Goal: Transaction & Acquisition: Purchase product/service

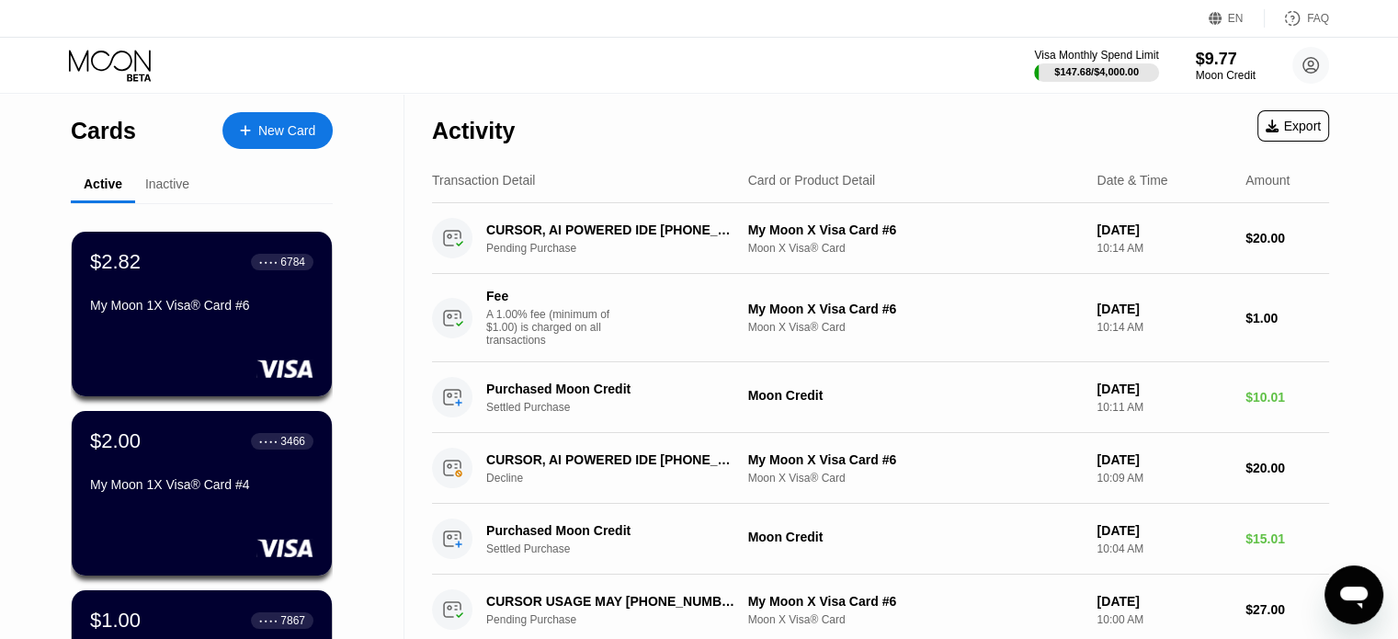
click at [118, 69] on icon at bounding box center [111, 66] width 85 height 32
click at [1218, 74] on div "Moon Credit" at bounding box center [1226, 75] width 62 height 13
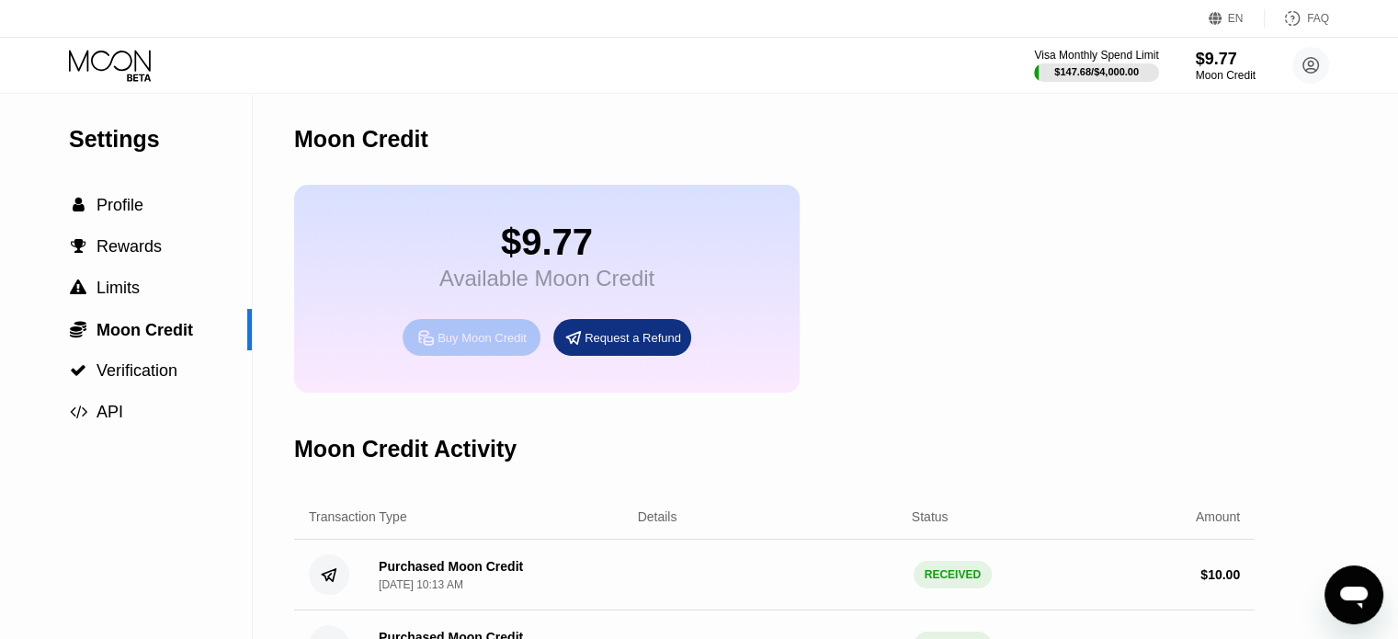
click at [491, 346] on div "Buy Moon Credit" at bounding box center [482, 338] width 89 height 16
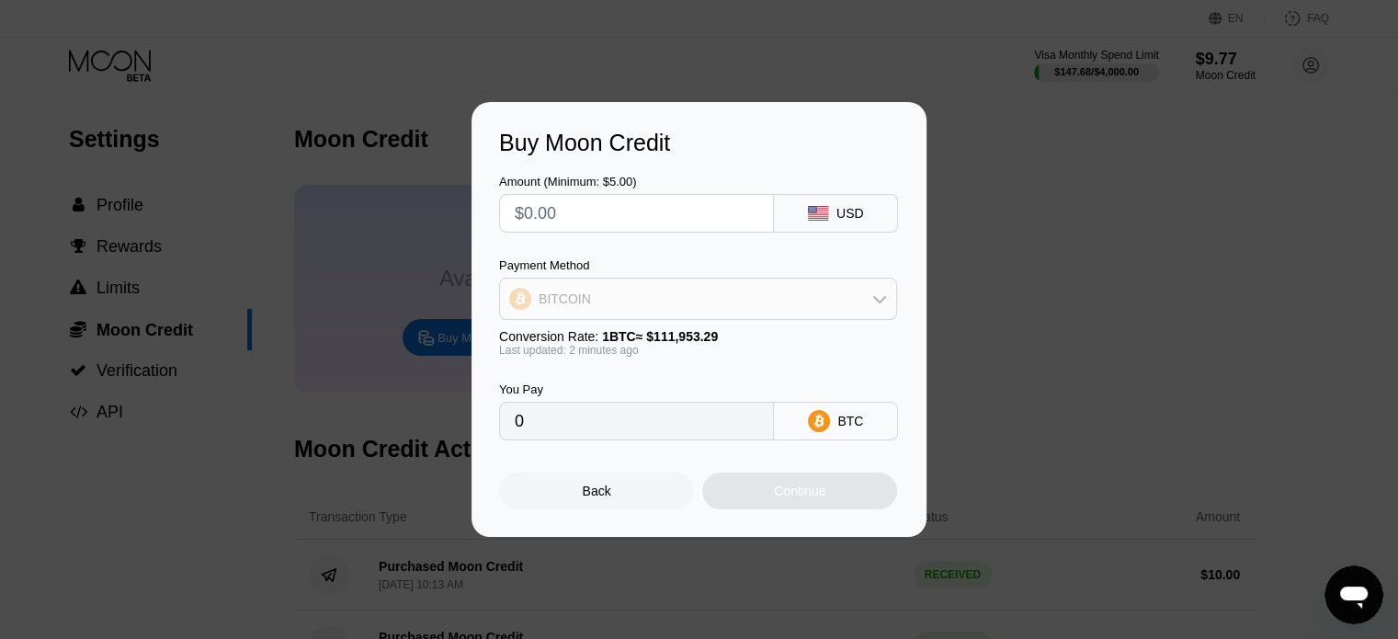
click at [677, 304] on div "BITCOIN" at bounding box center [698, 298] width 396 height 37
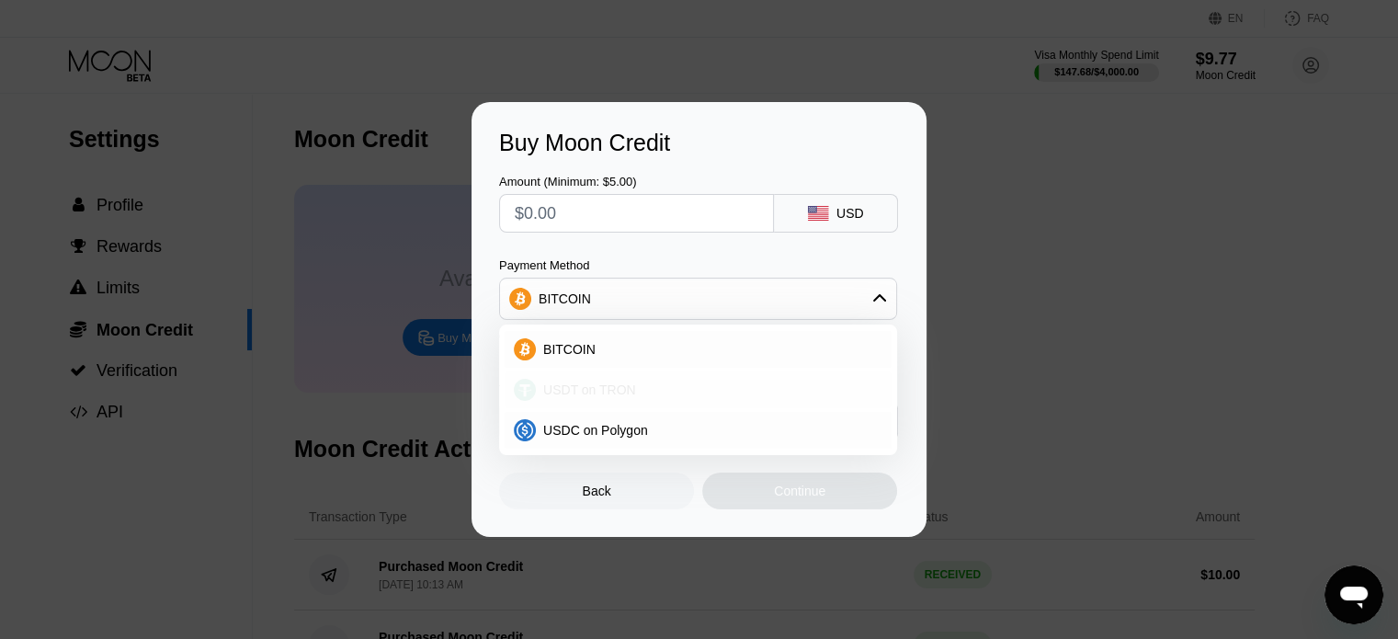
click at [574, 382] on span "USDT on TRON" at bounding box center [589, 389] width 93 height 15
type input "0.00"
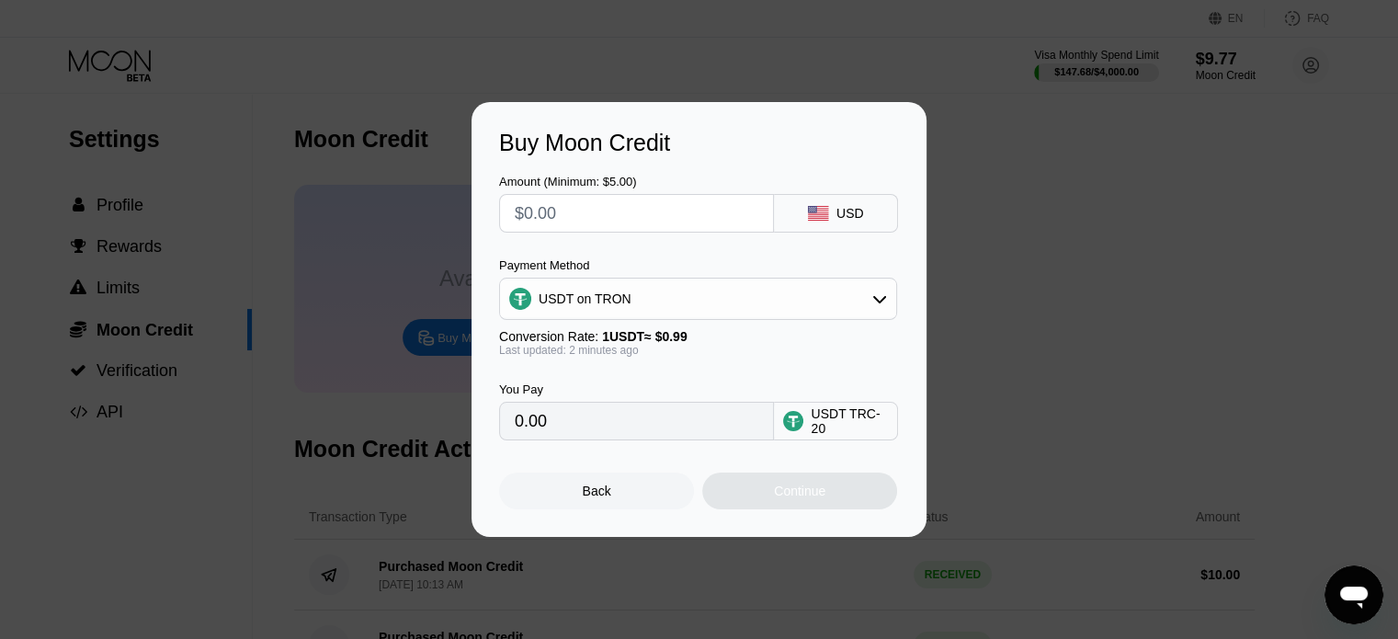
click at [572, 217] on input "text" at bounding box center [637, 213] width 244 height 37
type input "$1"
type input "1.01"
type input "$17"
type input "17.17"
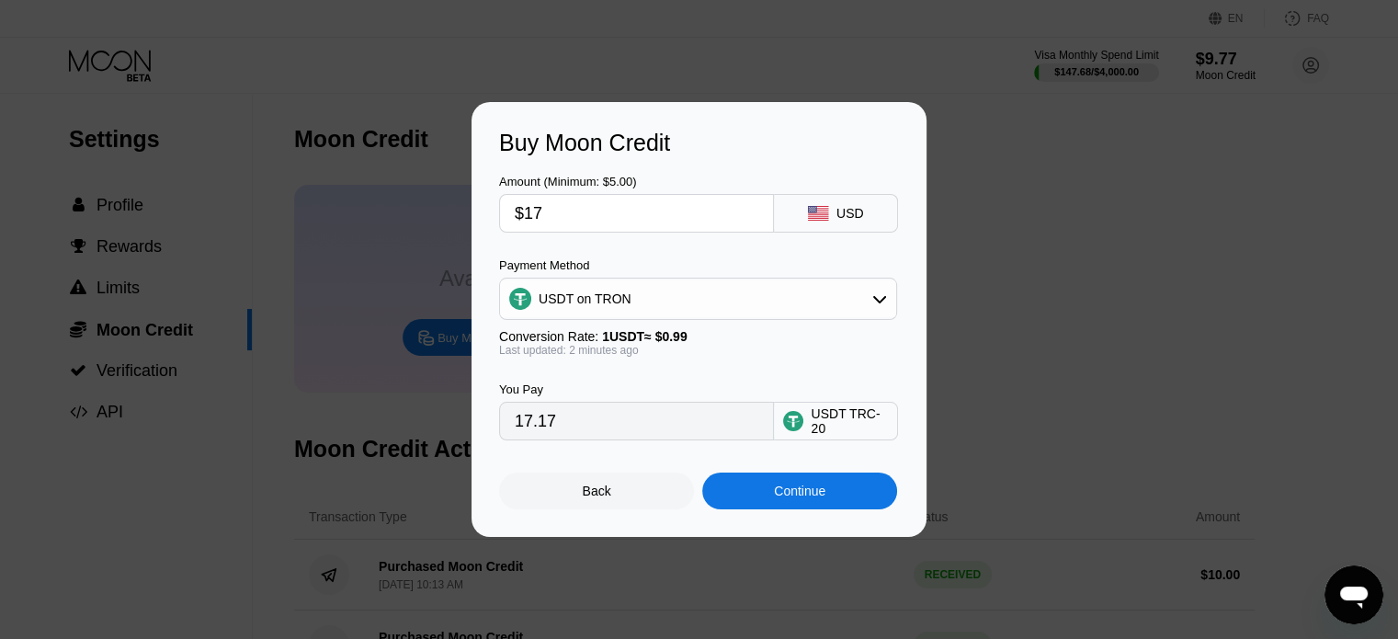
type input "$17"
click at [791, 498] on div "Continue" at bounding box center [799, 490] width 51 height 15
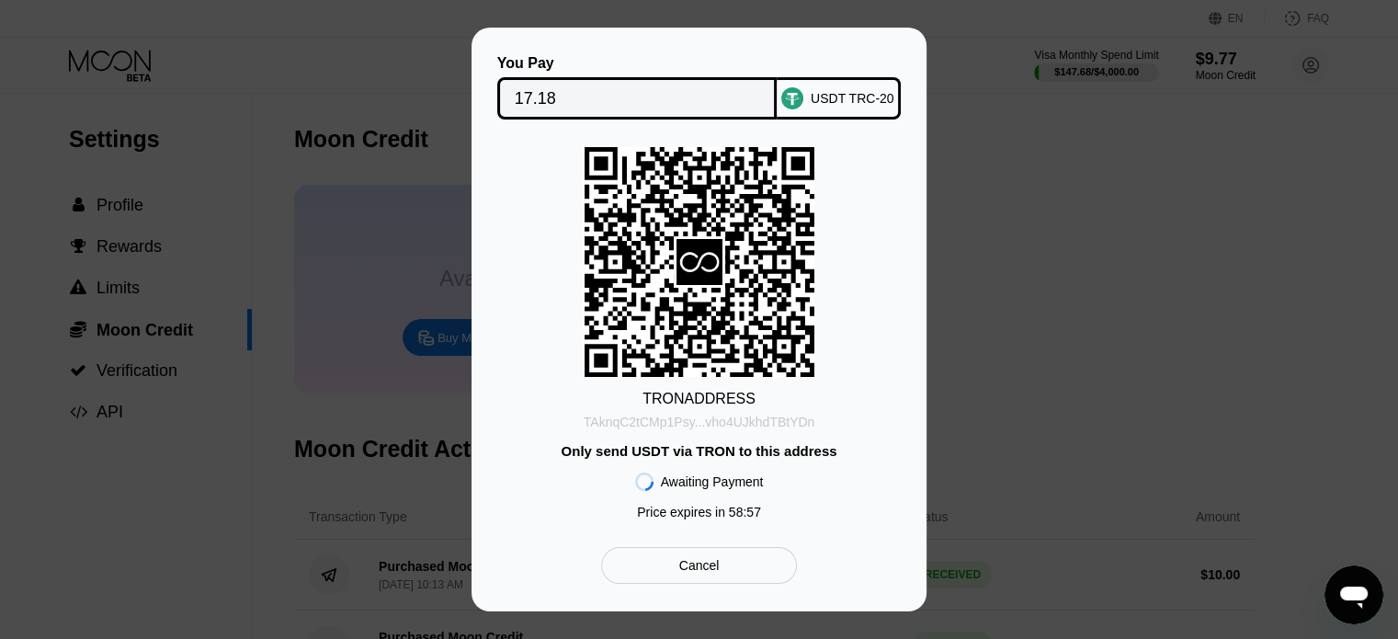
click at [776, 426] on div "TAknqC2tCMp1Psy...vho4UJkhdTBtYDn" at bounding box center [700, 422] width 232 height 15
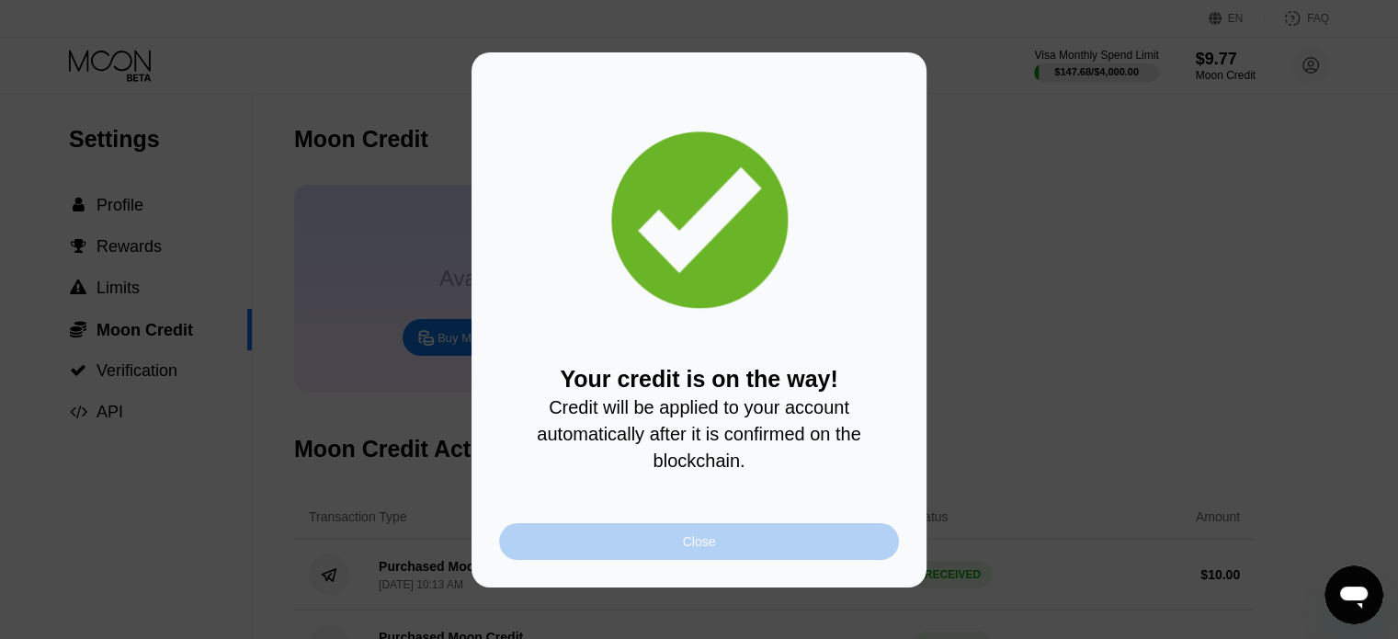
click at [605, 537] on div "Close" at bounding box center [699, 541] width 400 height 37
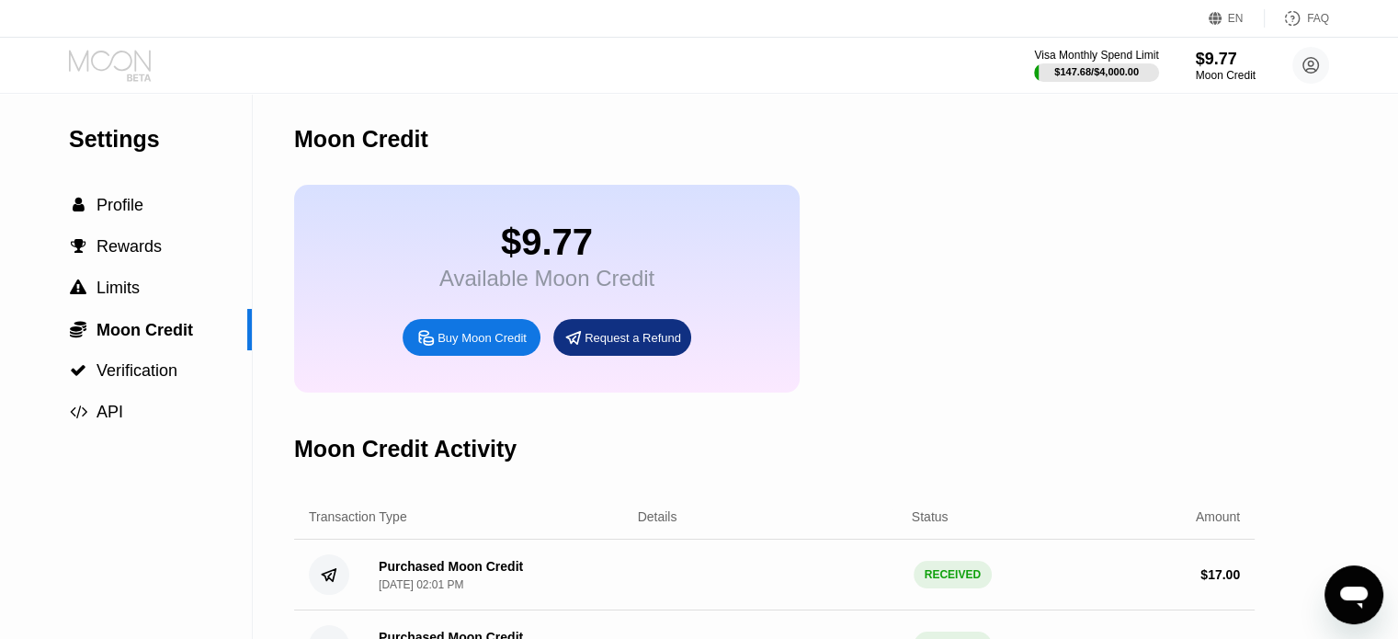
click at [109, 58] on icon at bounding box center [111, 66] width 85 height 32
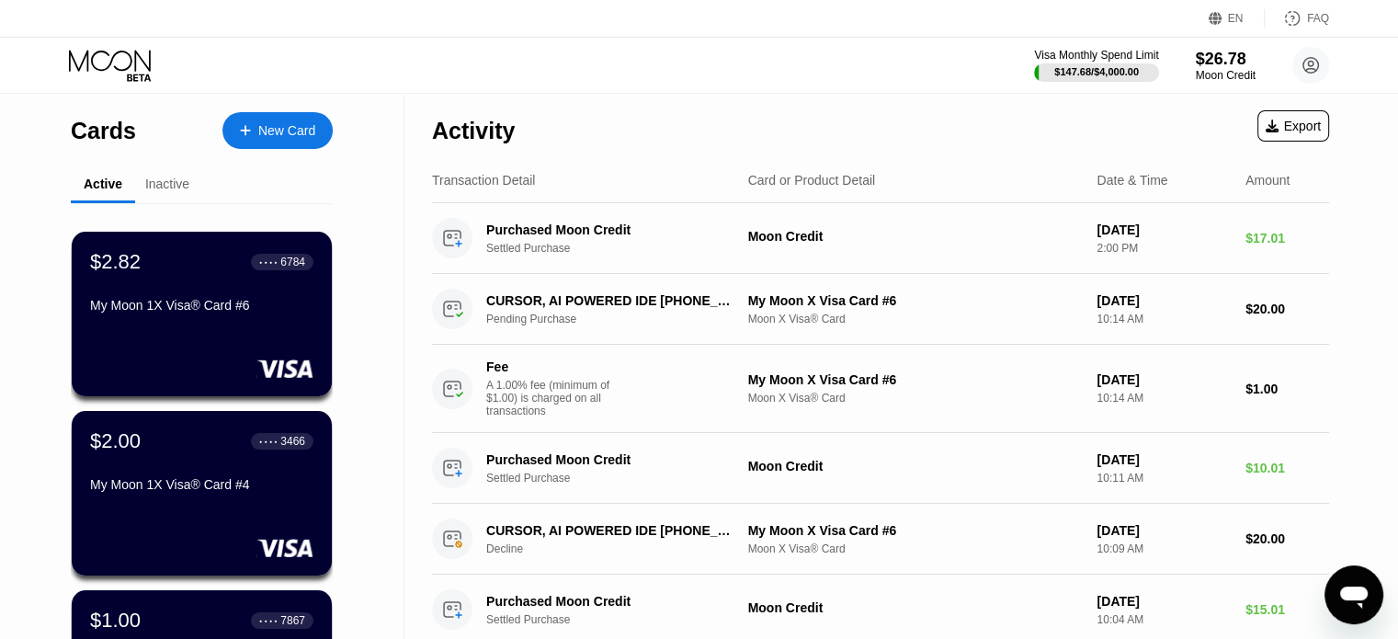
click at [168, 186] on div "Inactive" at bounding box center [167, 183] width 44 height 15
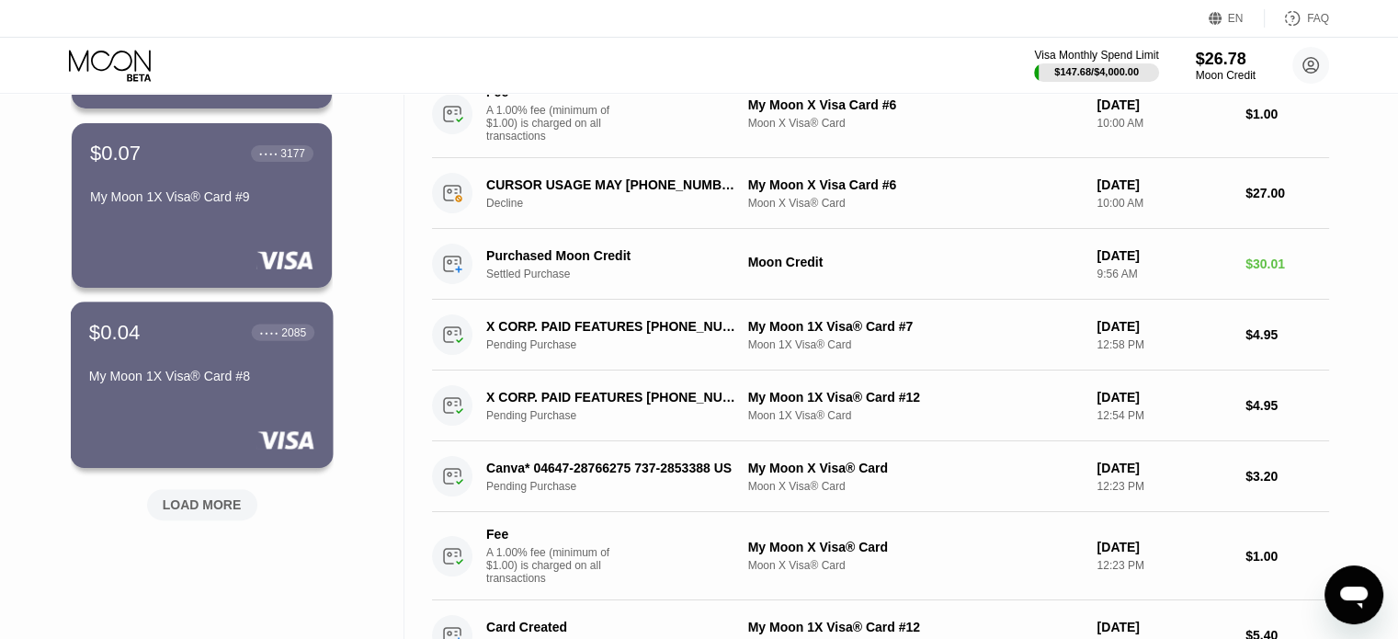
scroll to position [647, 0]
click at [222, 518] on div "LOAD MORE" at bounding box center [202, 503] width 110 height 31
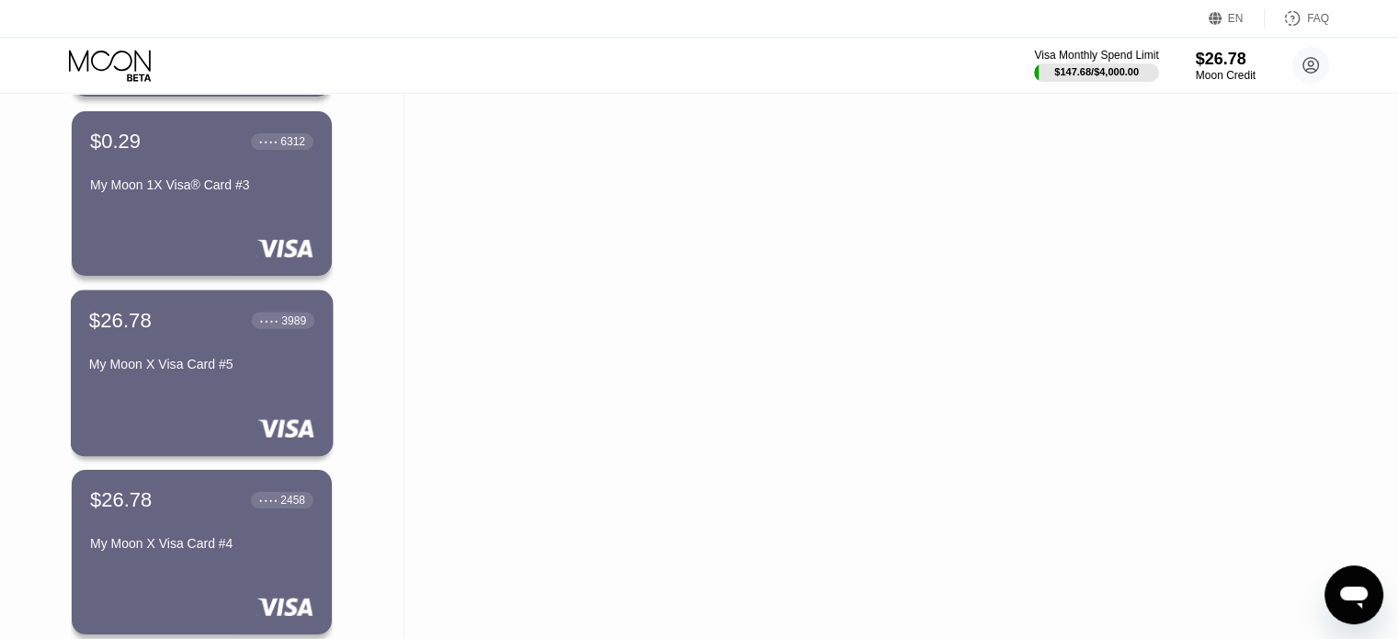
scroll to position [1373, 0]
